Goal: Task Accomplishment & Management: Complete application form

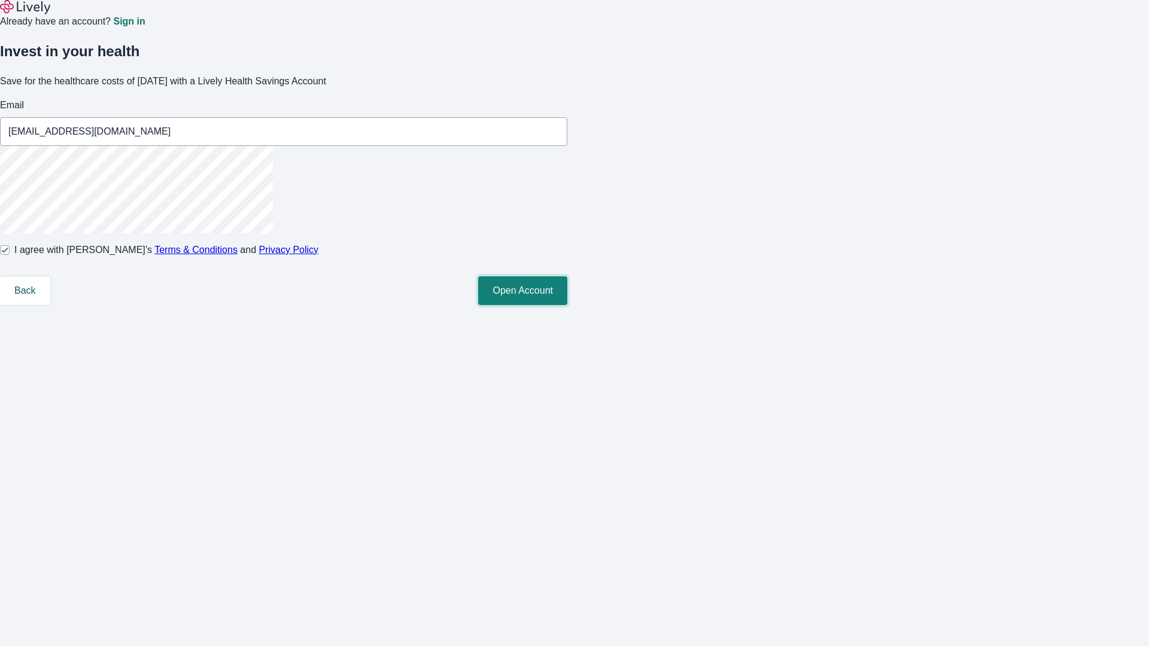
click at [567, 305] on button "Open Account" at bounding box center [522, 290] width 89 height 29
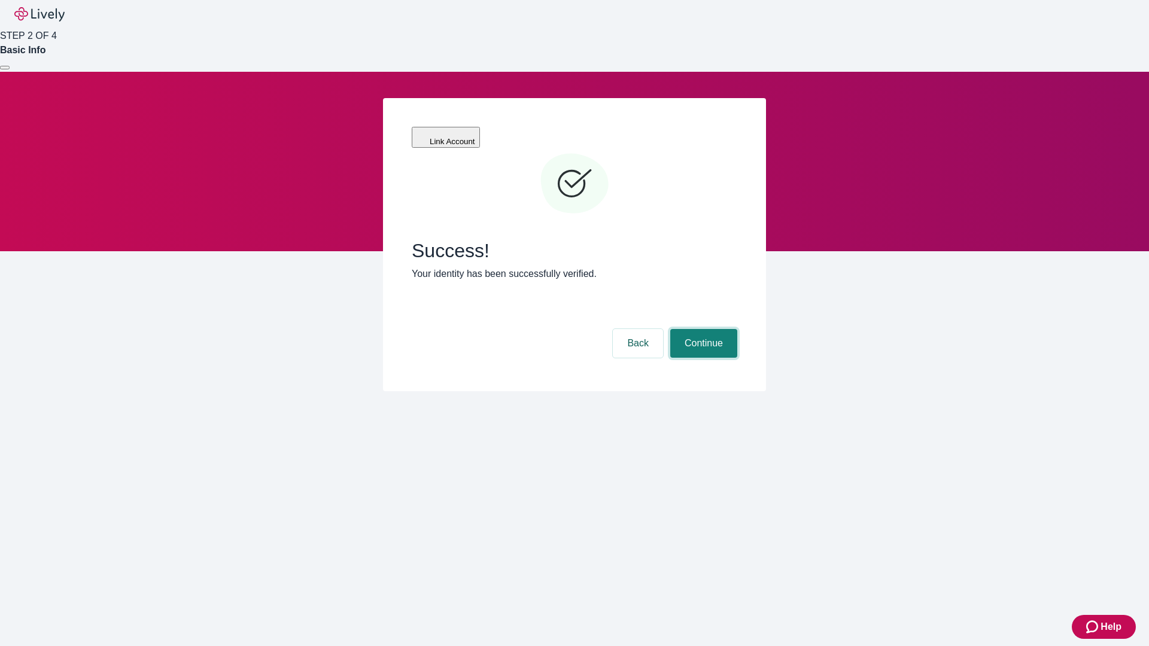
click at [702, 329] on button "Continue" at bounding box center [703, 343] width 67 height 29
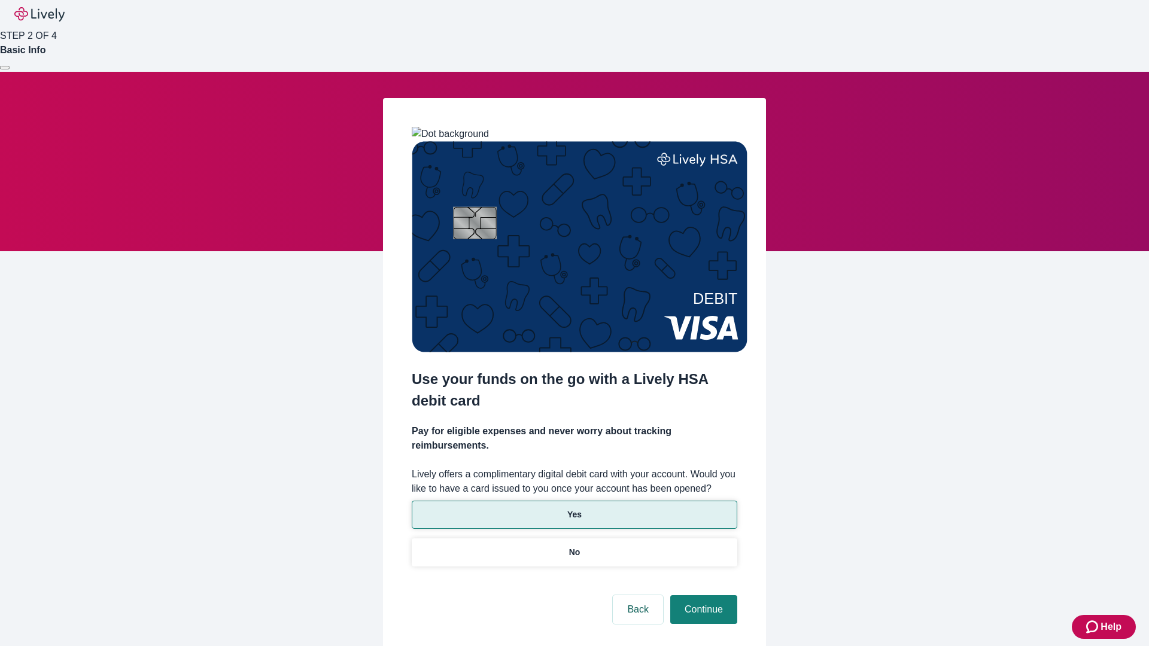
click at [574, 509] on p "Yes" at bounding box center [574, 515] width 14 height 13
click at [702, 595] on button "Continue" at bounding box center [703, 609] width 67 height 29
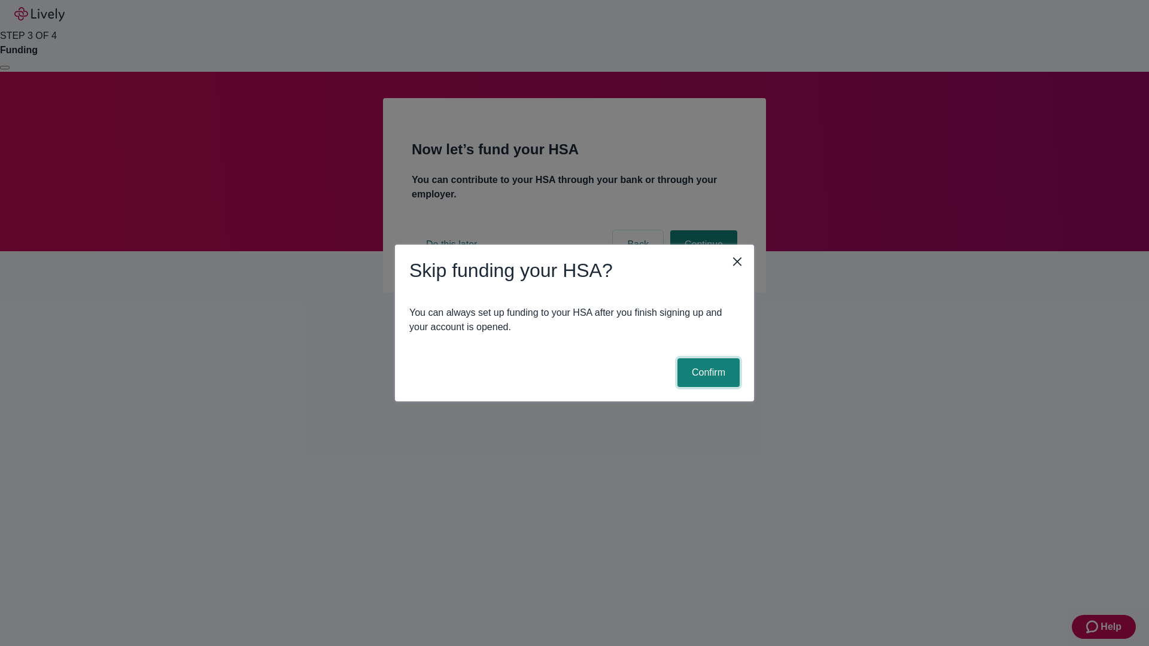
click at [707, 373] on button "Confirm" at bounding box center [708, 372] width 62 height 29
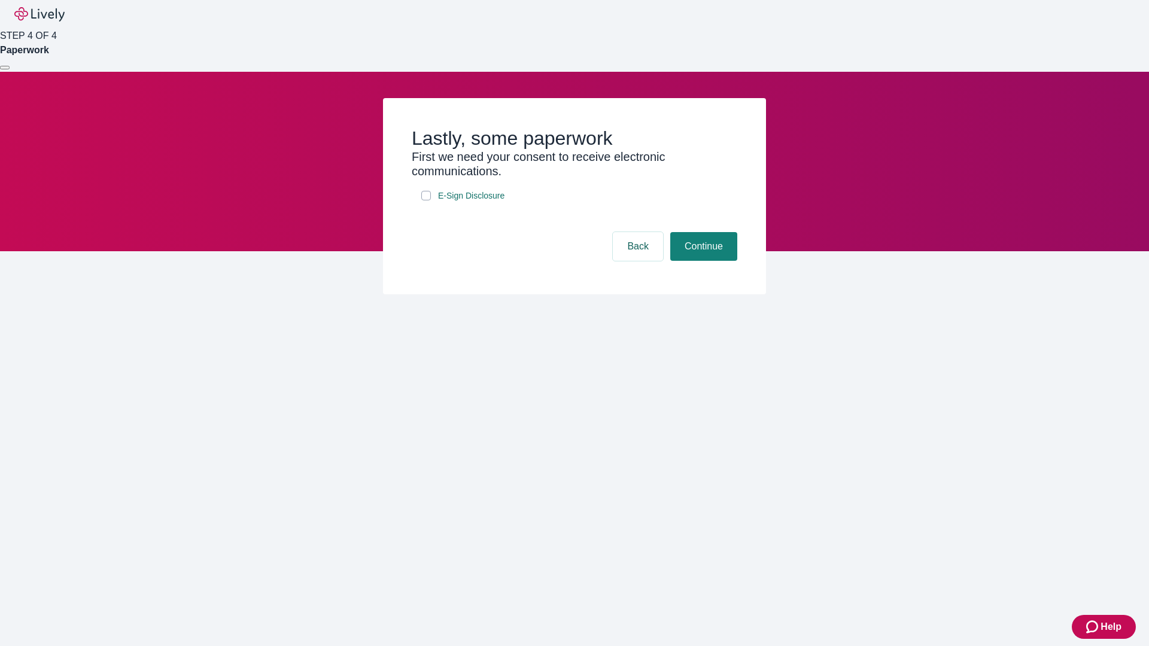
click at [426, 200] on input "E-Sign Disclosure" at bounding box center [426, 196] width 10 height 10
checkbox input "true"
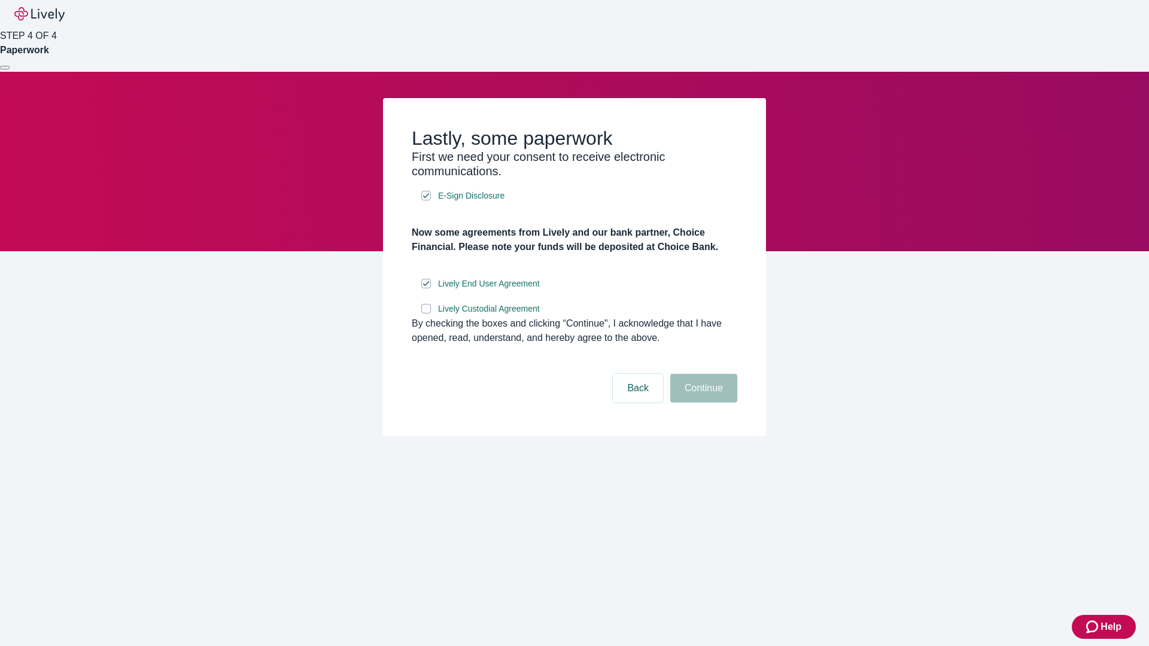
click at [426, 314] on input "Lively Custodial Agreement" at bounding box center [426, 309] width 10 height 10
checkbox input "true"
click at [702, 403] on button "Continue" at bounding box center [703, 388] width 67 height 29
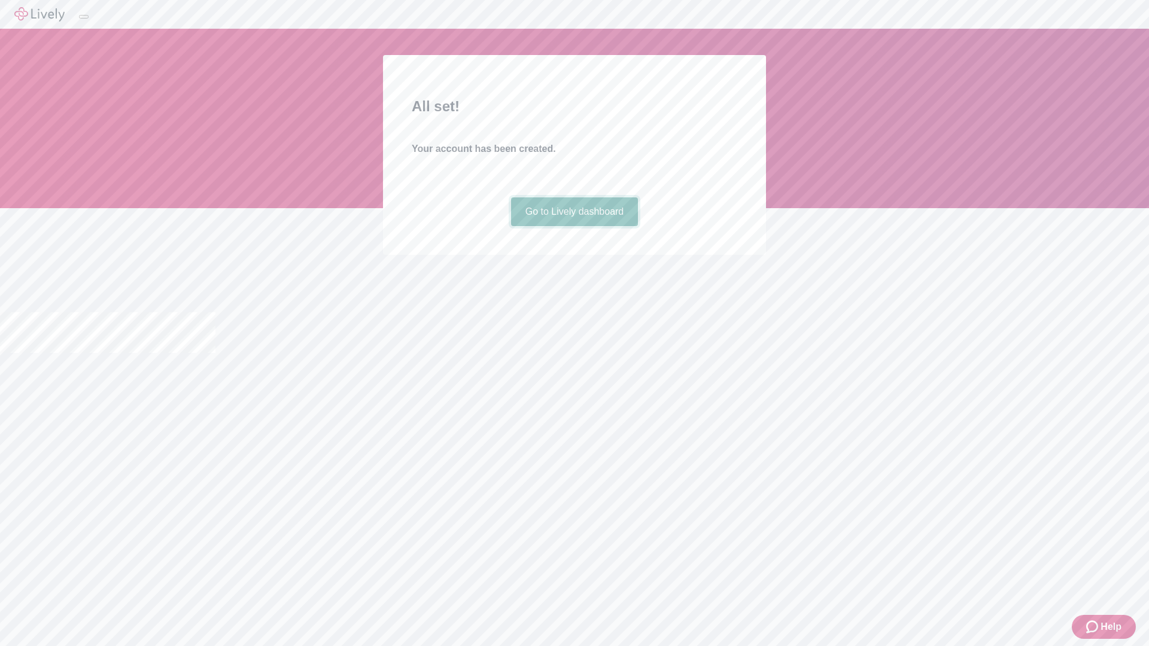
click at [574, 226] on link "Go to Lively dashboard" at bounding box center [574, 211] width 127 height 29
